Goal: Find specific page/section: Find specific page/section

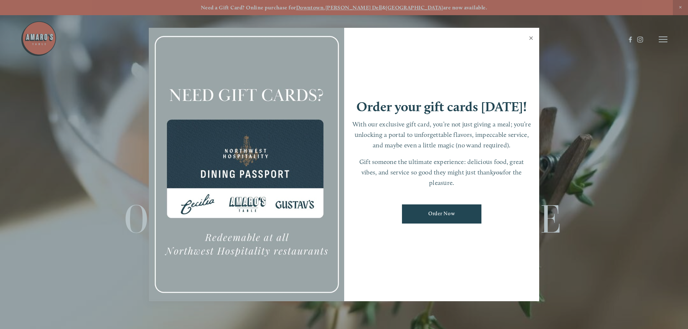
click at [530, 36] on link "Close" at bounding box center [531, 39] width 14 height 20
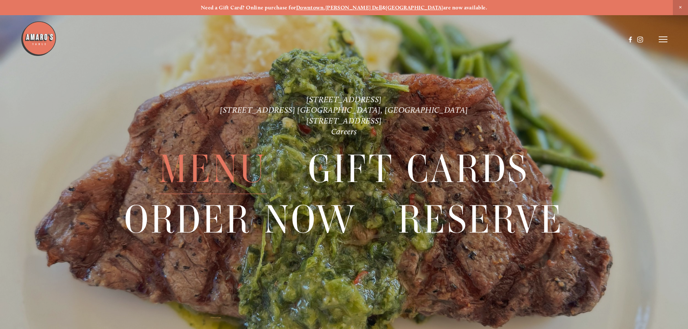
click at [231, 159] on span "Menu" at bounding box center [213, 169] width 108 height 50
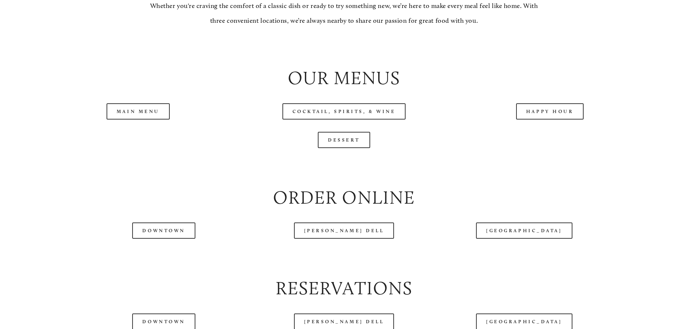
scroll to position [794, 0]
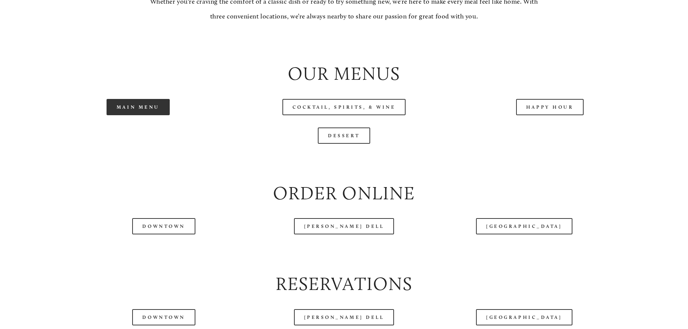
click at [143, 115] on link "Main Menu" at bounding box center [138, 107] width 63 height 16
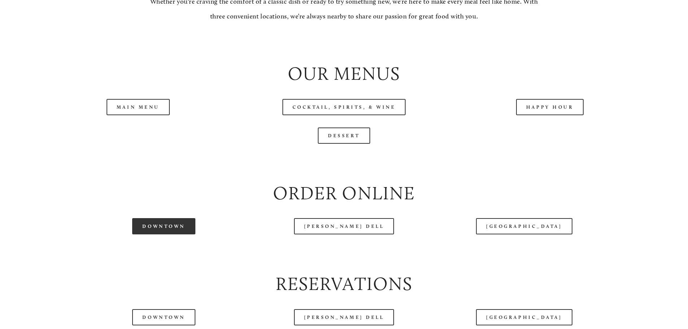
click at [175, 234] on link "Downtown" at bounding box center [163, 226] width 63 height 16
